Goal: Contribute content

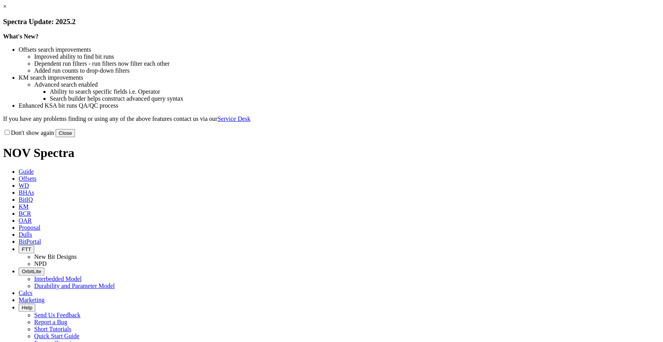
click at [7, 10] on link "×" at bounding box center [4, 6] width 3 height 7
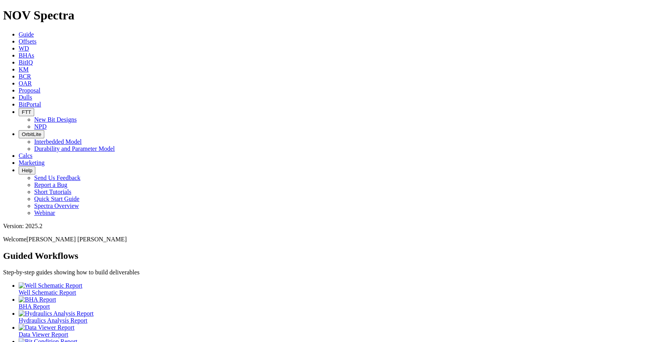
click at [37, 38] on span "Offsets" at bounding box center [28, 41] width 18 height 7
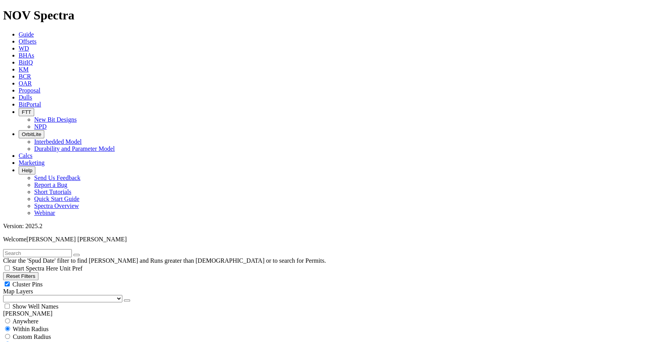
click at [38, 318] on span "Anywhere" at bounding box center [25, 321] width 26 height 7
radio input "true"
radio input "false"
radio input "true"
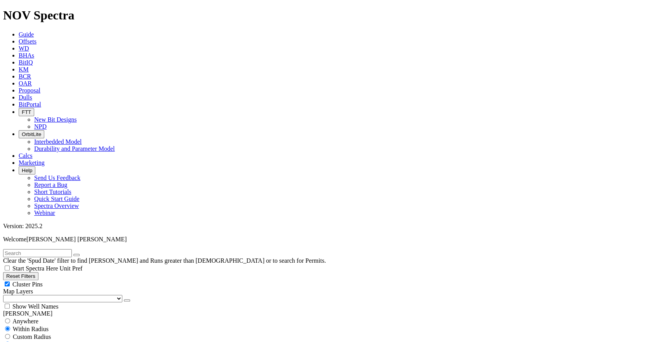
click at [57, 249] on input "text" at bounding box center [37, 253] width 69 height 8
click at [84, 255] on icon "submit" at bounding box center [84, 255] width 0 height 0
drag, startPoint x: 51, startPoint y: 36, endPoint x: 1, endPoint y: 33, distance: 49.8
click at [7, 249] on input "pna" at bounding box center [37, 253] width 69 height 8
drag, startPoint x: 26, startPoint y: 35, endPoint x: -3, endPoint y: 33, distance: 29.6
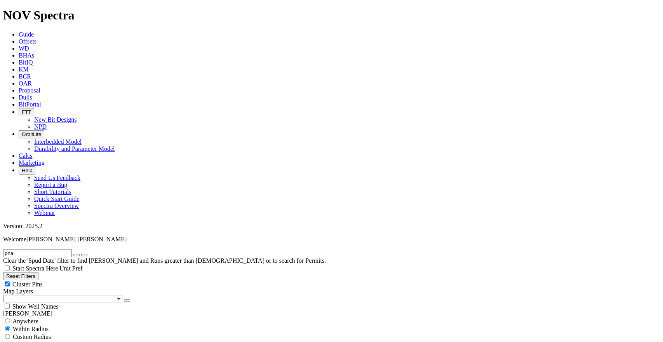
paste input "SRNONO2--NPNZNZ"
click at [17, 249] on input "SRNONO2--NPNZNZ" at bounding box center [37, 253] width 69 height 8
click at [16, 249] on input "SRNONO2--NPNZNZ" at bounding box center [37, 253] width 69 height 8
click at [22, 249] on input "SR-NONO2--NPNZNZ" at bounding box center [37, 253] width 69 height 8
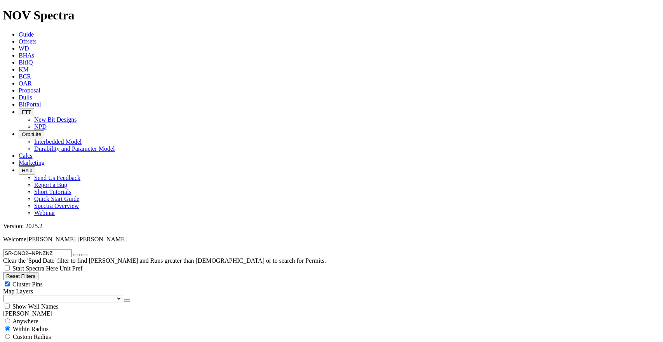
click at [31, 249] on input "SR-ONO2--NPNZNZ" at bounding box center [37, 253] width 69 height 8
drag, startPoint x: 69, startPoint y: 33, endPoint x: 42, endPoint y: 31, distance: 27.3
click at [42, 249] on input "SR-ONO211-NPNZNZ" at bounding box center [37, 253] width 69 height 8
type input "SR-ONO211-PNA-A"
click at [84, 255] on icon "submit" at bounding box center [84, 255] width 0 height 0
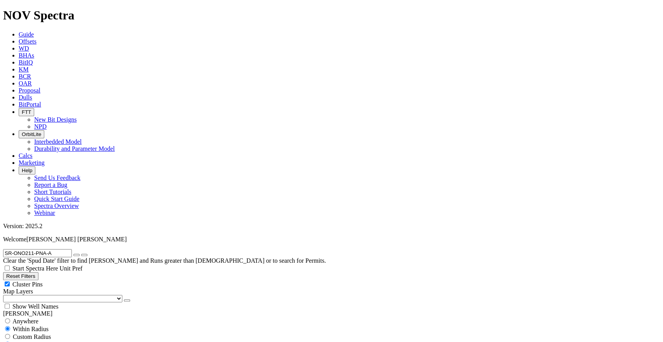
drag, startPoint x: 57, startPoint y: 33, endPoint x: -8, endPoint y: 38, distance: 65.5
click at [77, 255] on icon "button" at bounding box center [77, 255] width 0 height 0
click at [61, 249] on input "text" at bounding box center [37, 253] width 69 height 8
click at [17, 318] on span "Anywhere" at bounding box center [25, 321] width 26 height 7
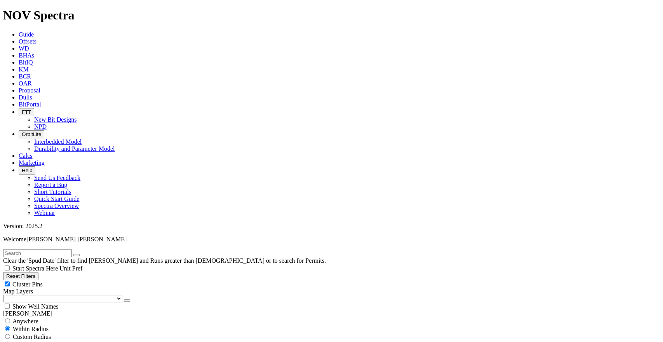
radio input "true"
radio input "false"
click at [53, 249] on input "text" at bounding box center [37, 253] width 69 height 8
paste input "SR-ONO211-PNA-A"
type input "SR-ONO211-PNA-A"
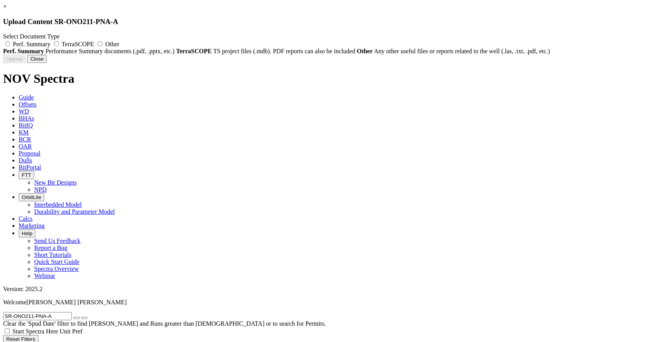
click at [119, 45] on label "Other" at bounding box center [108, 44] width 24 height 7
click at [103, 45] on input "Other" at bounding box center [99, 43] width 5 height 5
radio input "true"
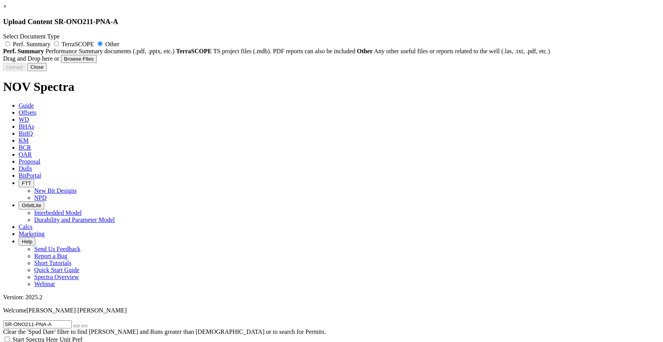
type input "Hydraulics-Analysis-Report-cb018b9d-e081-f011-a35a-0050569bed1a (4).pdf"
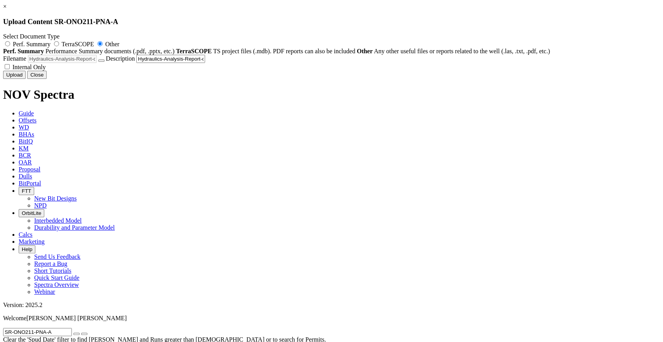
click at [46, 70] on span "Internal Only" at bounding box center [28, 67] width 33 height 7
click at [10, 69] on input "Internal Only" at bounding box center [7, 66] width 5 height 5
checkbox input "true"
click at [26, 79] on button "Upload" at bounding box center [14, 75] width 23 height 8
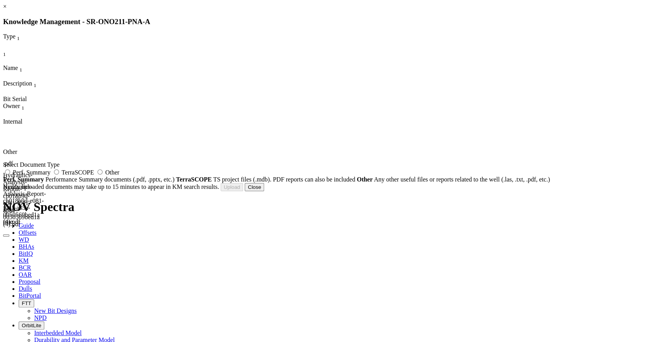
click at [119, 176] on label "Other" at bounding box center [108, 172] width 24 height 7
click at [103, 174] on input "Other" at bounding box center [99, 171] width 5 height 5
radio input "true"
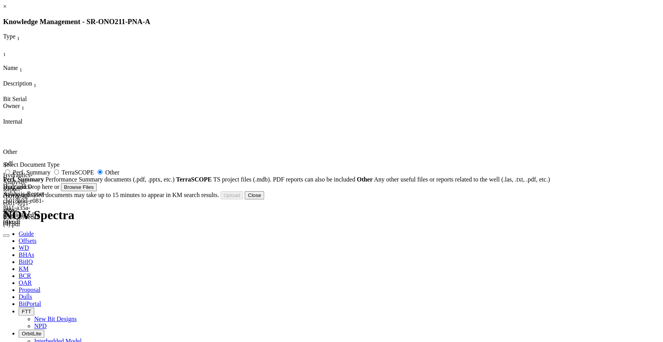
type input "8.5 cs83dm PNA Hydraulics.pdf"
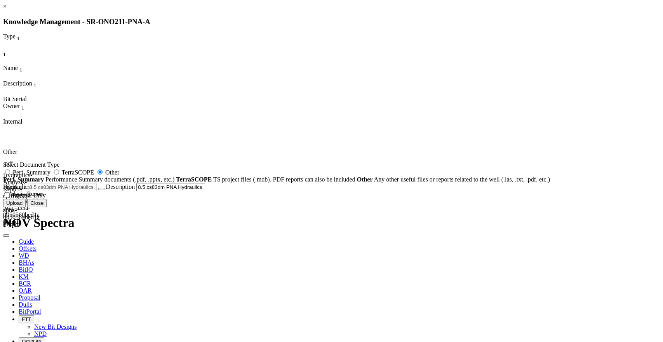
click at [46, 198] on span "Internal Only" at bounding box center [28, 195] width 33 height 7
click at [10, 197] on input "Internal Only" at bounding box center [7, 194] width 5 height 5
checkbox input "true"
click at [26, 207] on button "Upload" at bounding box center [14, 203] width 23 height 8
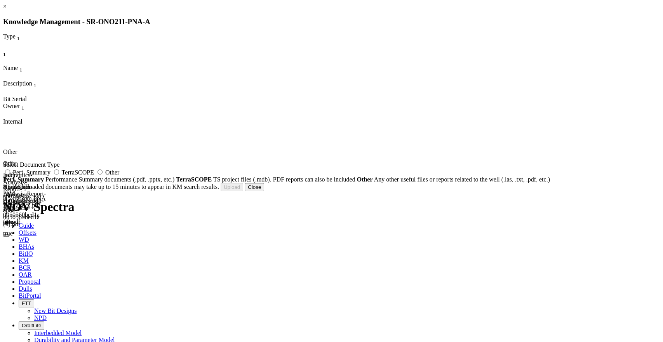
click at [119, 176] on label "Other" at bounding box center [108, 172] width 24 height 7
click at [103, 174] on input "Other" at bounding box center [99, 171] width 5 height 5
radio input "true"
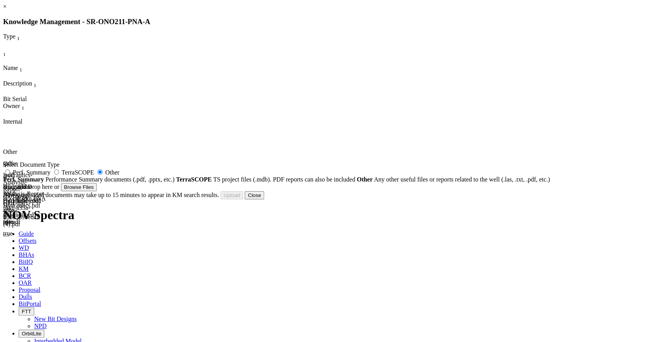
type input "PNA A well csa.mdb"
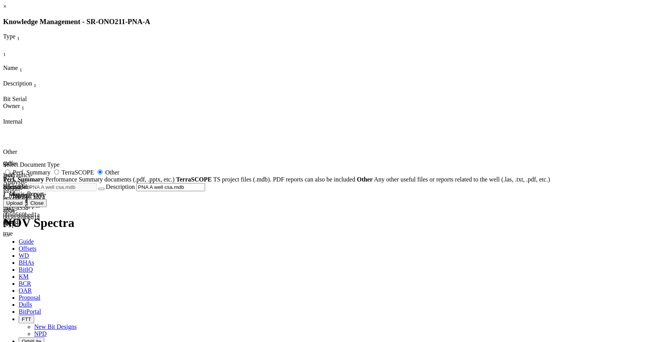
click at [46, 198] on label "Internal Only" at bounding box center [24, 195] width 43 height 7
click at [10, 197] on input "Internal Only" at bounding box center [7, 194] width 5 height 5
checkbox input "true"
click at [26, 207] on button "Upload" at bounding box center [14, 203] width 23 height 8
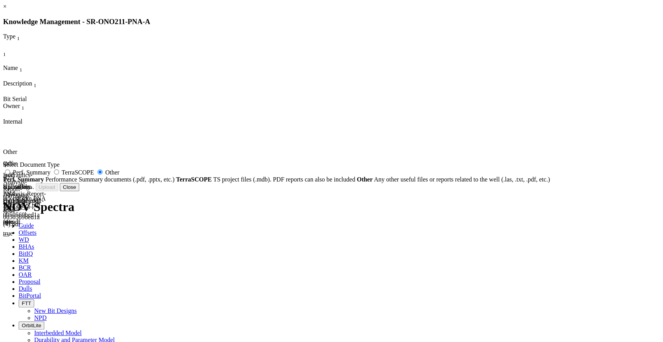
radio input "false"
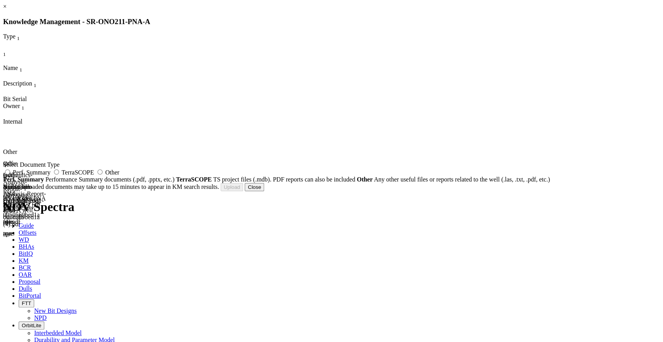
click at [264, 191] on button "Close" at bounding box center [254, 187] width 19 height 8
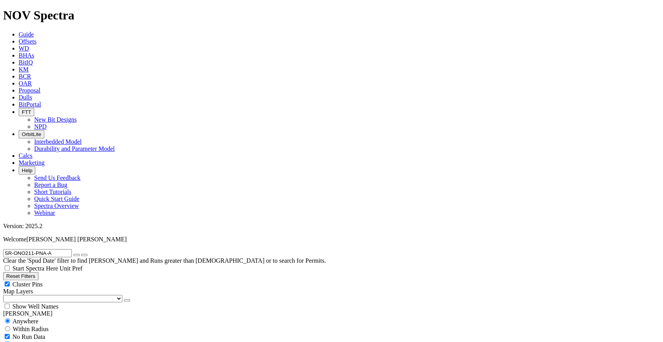
drag, startPoint x: 64, startPoint y: 33, endPoint x: 10, endPoint y: 35, distance: 54.0
click at [10, 249] on input "SR-ONO211-PNA-A" at bounding box center [37, 253] width 69 height 8
radio input "false"
radio input "true"
drag, startPoint x: 561, startPoint y: 242, endPoint x: 574, endPoint y: 243, distance: 13.6
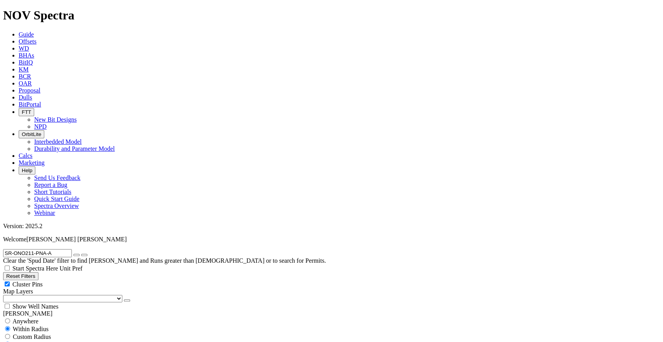
drag, startPoint x: 574, startPoint y: 243, endPoint x: 597, endPoint y: 250, distance: 23.3
